Goal: Task Accomplishment & Management: Manage account settings

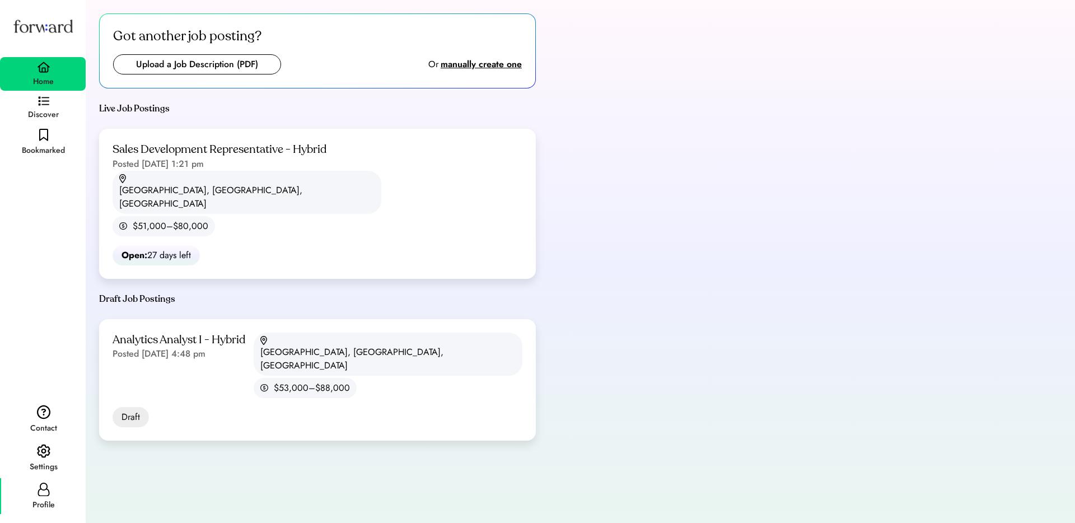
click at [44, 495] on icon at bounding box center [43, 489] width 13 height 13
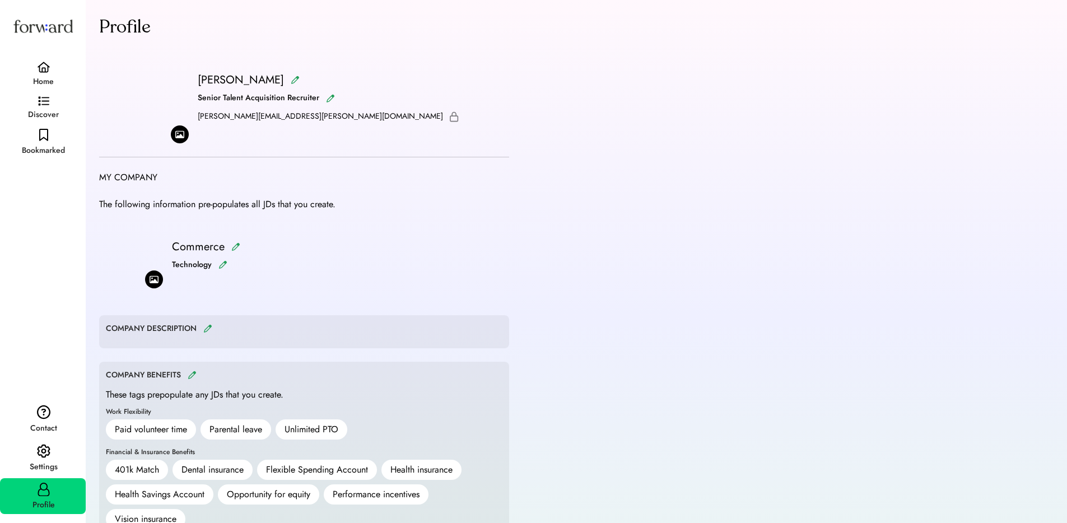
click at [152, 277] on input "file" at bounding box center [154, 280] width 18 height 18
type input "**********"
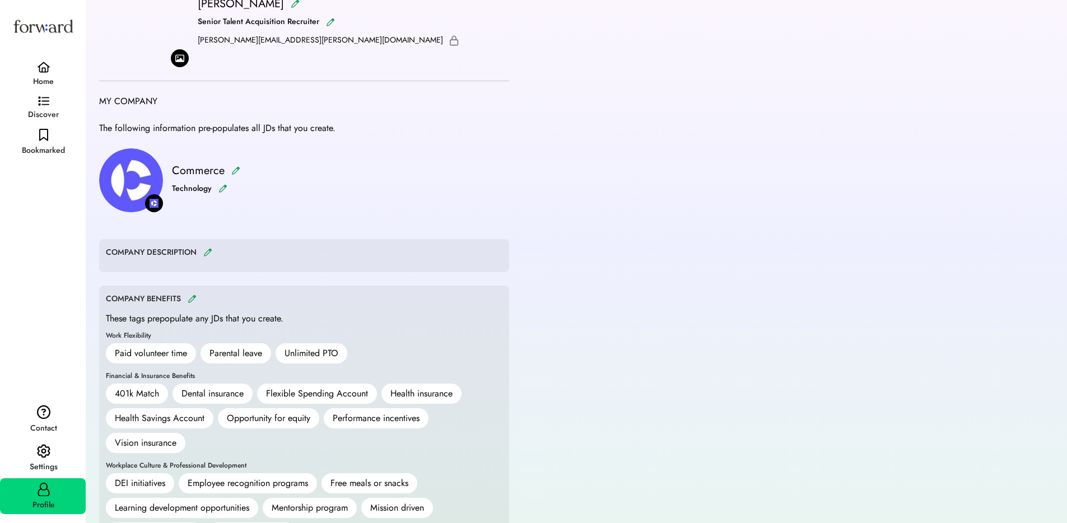
scroll to position [116, 0]
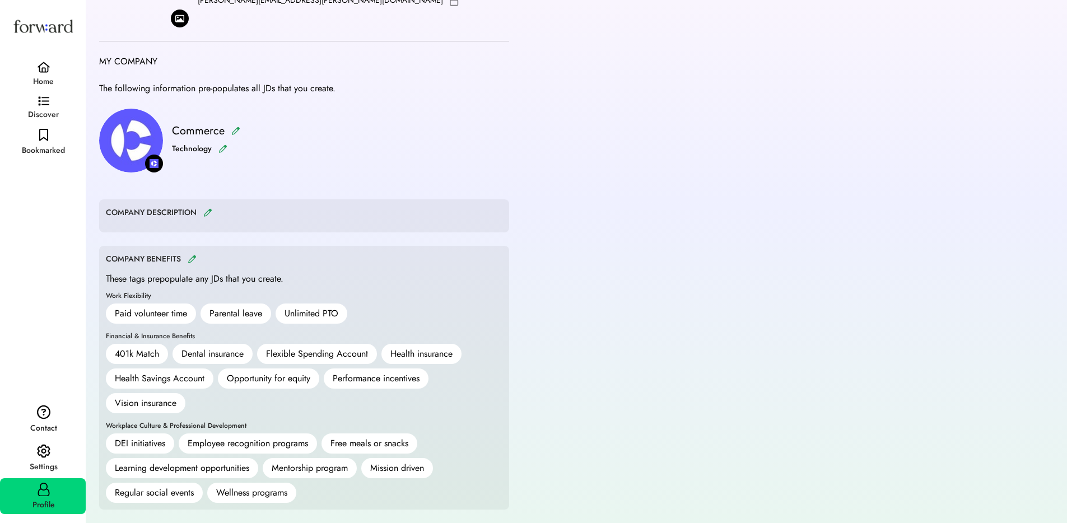
click at [207, 213] on img at bounding box center [207, 212] width 9 height 8
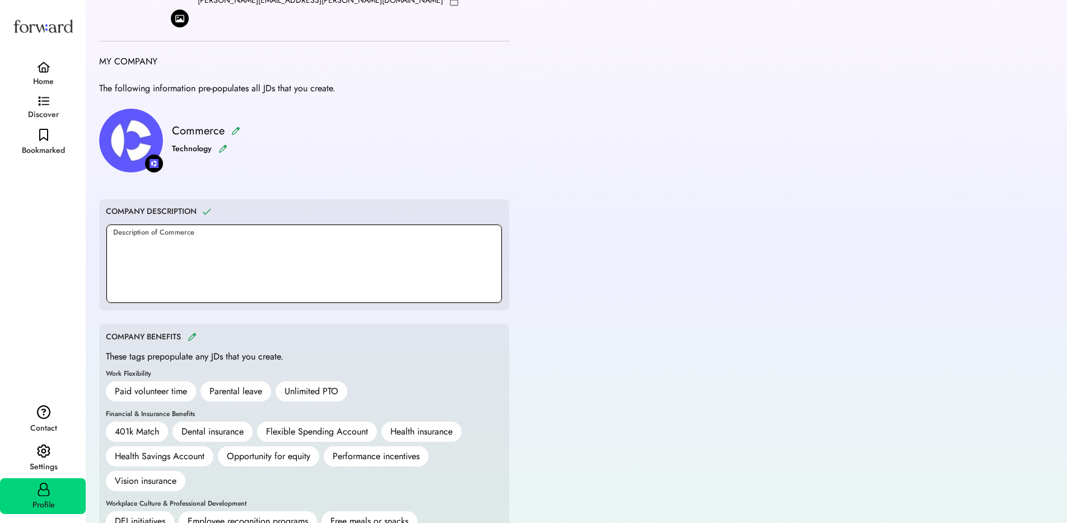
click at [216, 246] on textarea at bounding box center [303, 264] width 395 height 78
paste textarea "**********"
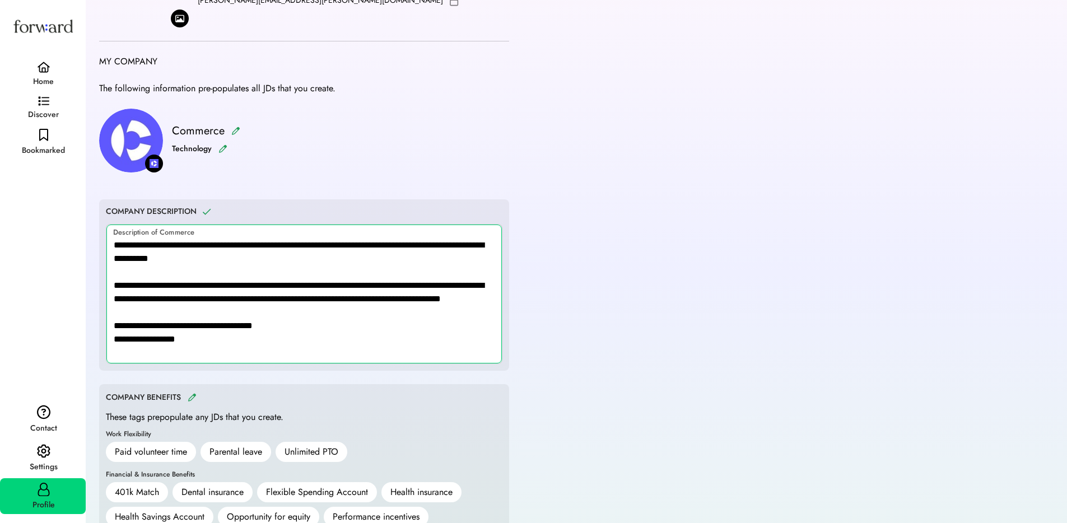
type textarea "**********"
click at [209, 212] on icon at bounding box center [206, 211] width 11 height 11
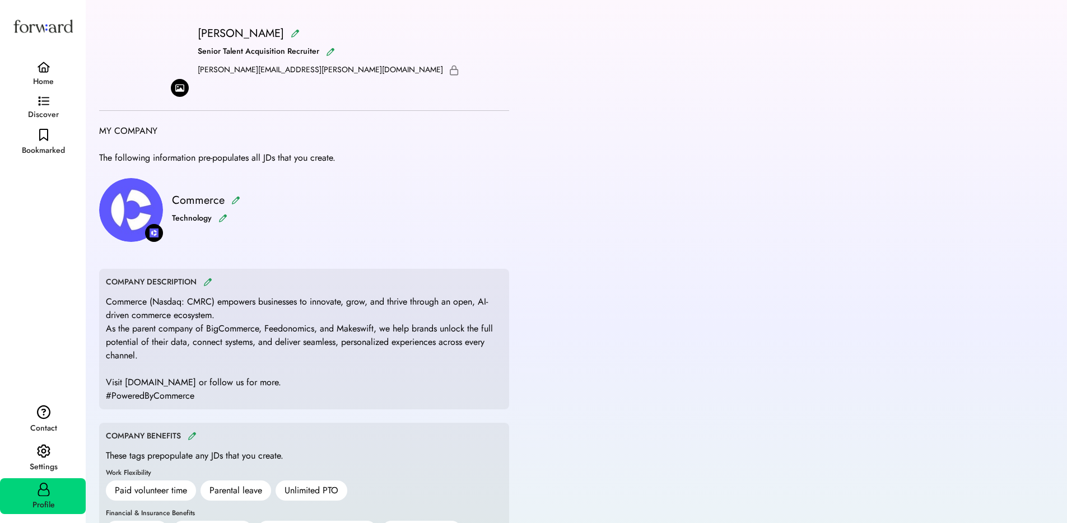
scroll to position [0, 0]
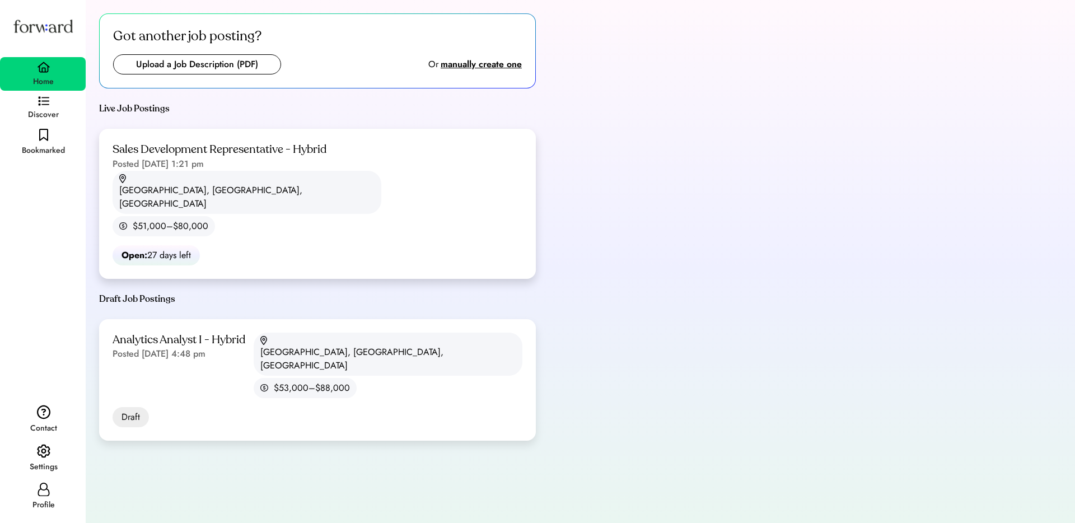
click at [262, 148] on div "Sales Development Representative - Hybrid" at bounding box center [220, 149] width 214 height 15
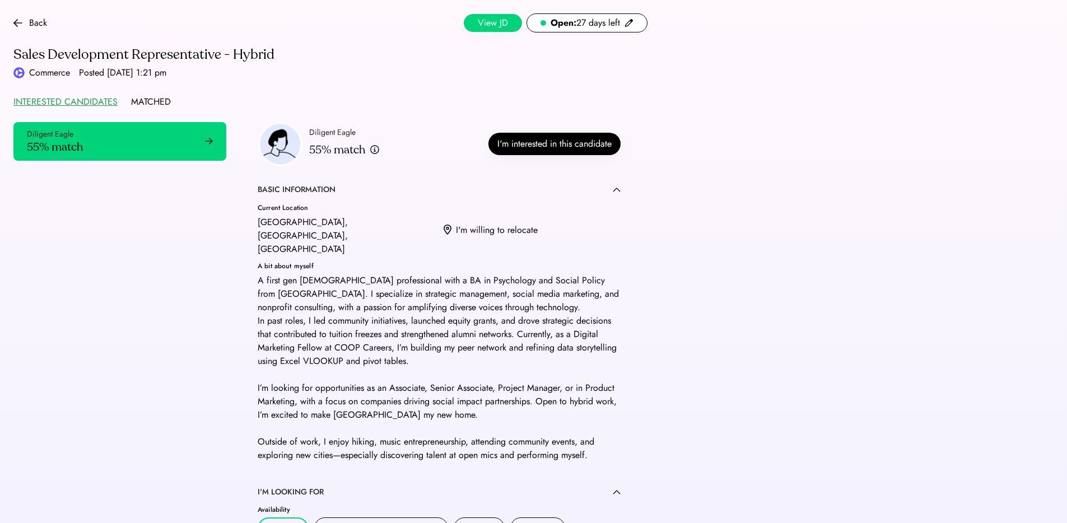
click at [489, 27] on button "View JD" at bounding box center [493, 23] width 58 height 18
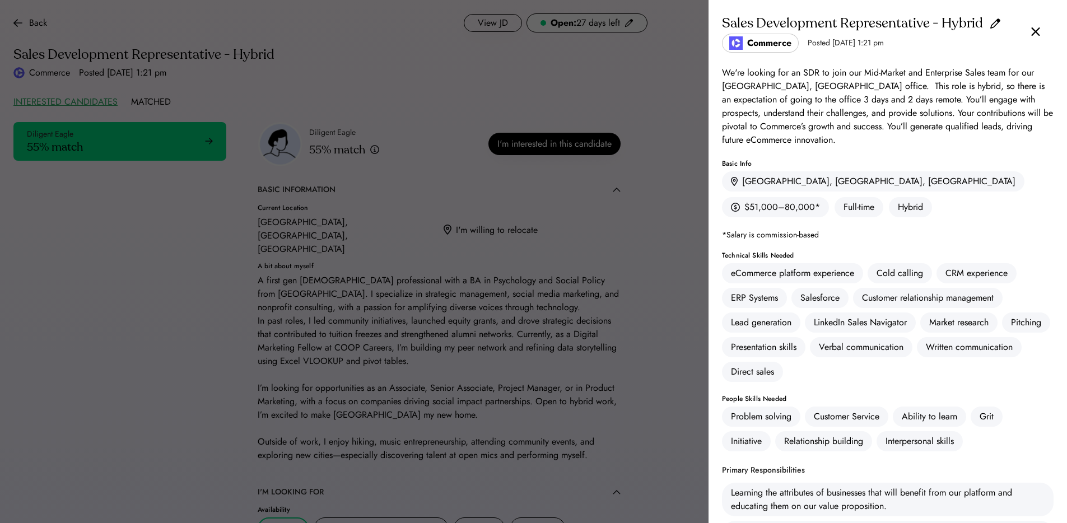
click at [990, 18] on img at bounding box center [995, 23] width 11 height 13
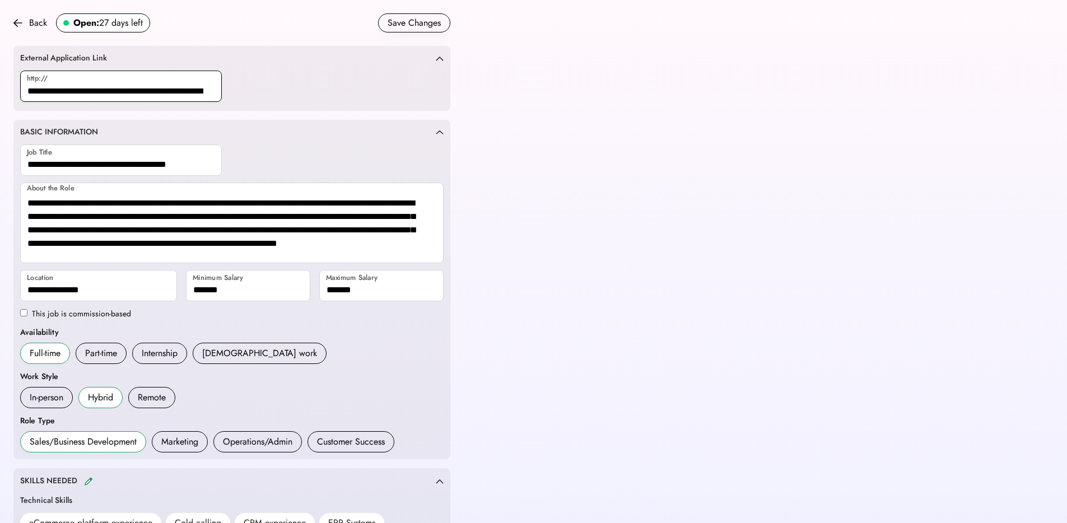
drag, startPoint x: 0, startPoint y: 0, endPoint x: 128, endPoint y: 87, distance: 155.2
click at [128, 87] on input "input" at bounding box center [121, 86] width 202 height 31
click at [34, 22] on div "Back" at bounding box center [38, 22] width 18 height 13
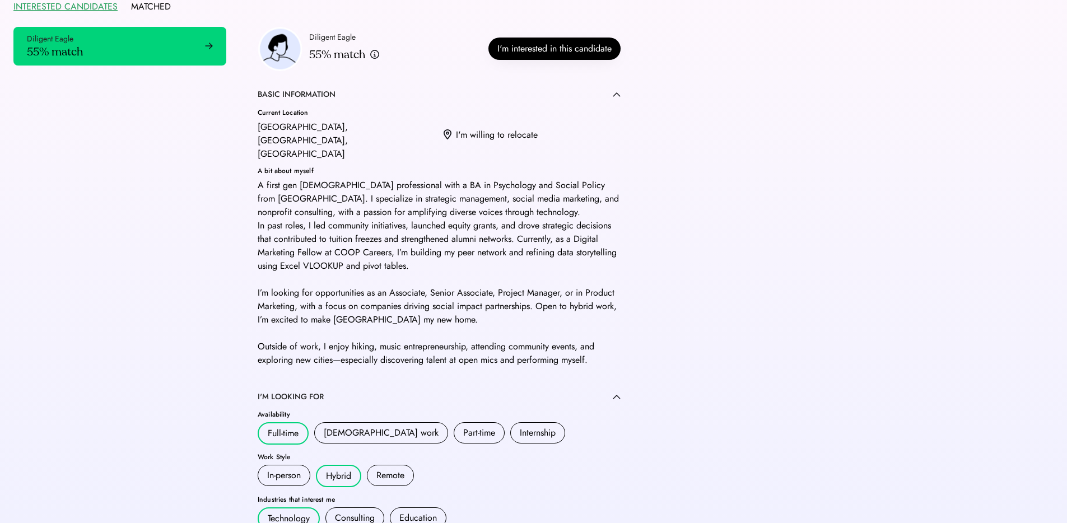
scroll to position [27, 0]
